Goal: Understand process/instructions: Learn how to perform a task or action

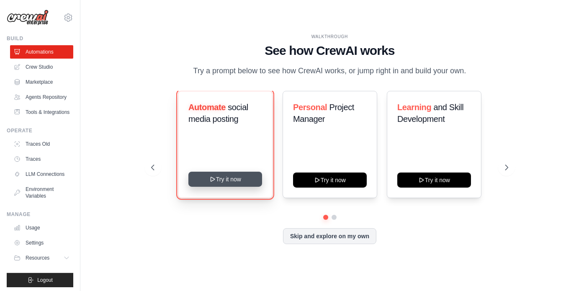
click at [242, 182] on button "Try it now" at bounding box center [225, 179] width 74 height 15
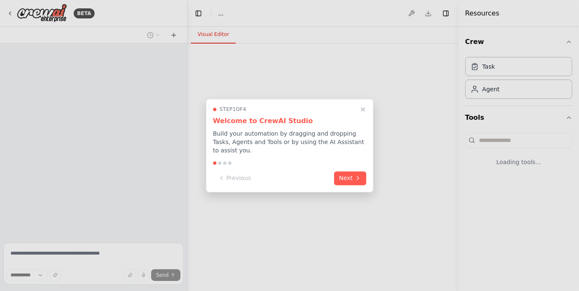
select select "****"
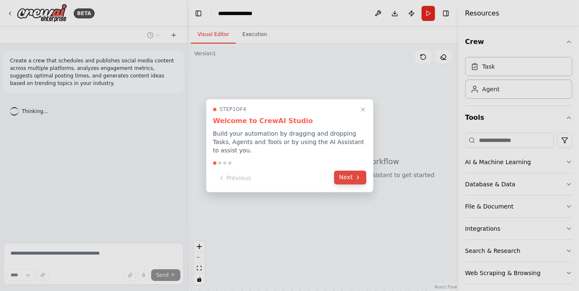
click at [348, 175] on button "Next" at bounding box center [350, 177] width 32 height 14
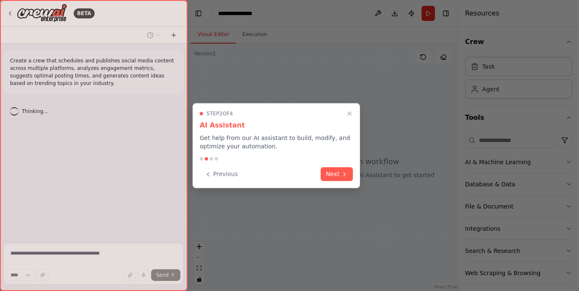
click at [348, 175] on icon at bounding box center [344, 174] width 7 height 7
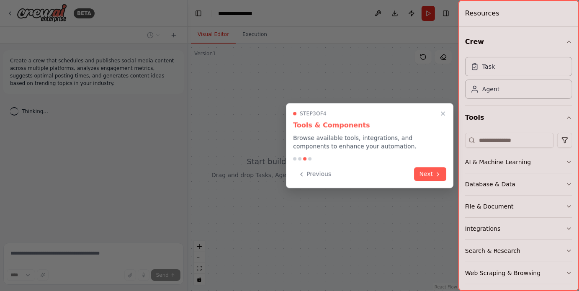
click at [405, 167] on div "Previous Next" at bounding box center [369, 174] width 153 height 14
click at [436, 173] on icon at bounding box center [438, 173] width 7 height 7
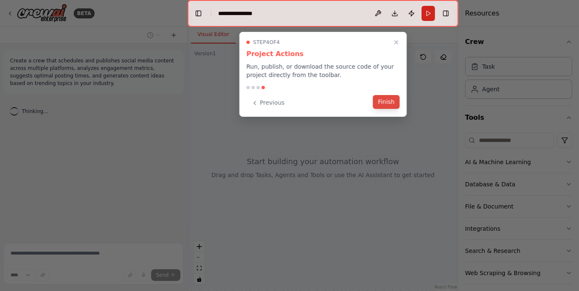
click at [386, 106] on button "Finish" at bounding box center [386, 102] width 27 height 14
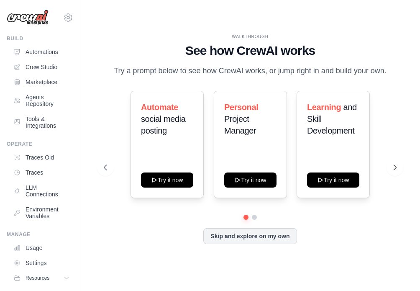
click at [372, 26] on div "WALKTHROUGH See how [PERSON_NAME] works Try a prompt below to see how [PERSON_N…" at bounding box center [250, 145] width 313 height 274
